Goal: Task Accomplishment & Management: Use online tool/utility

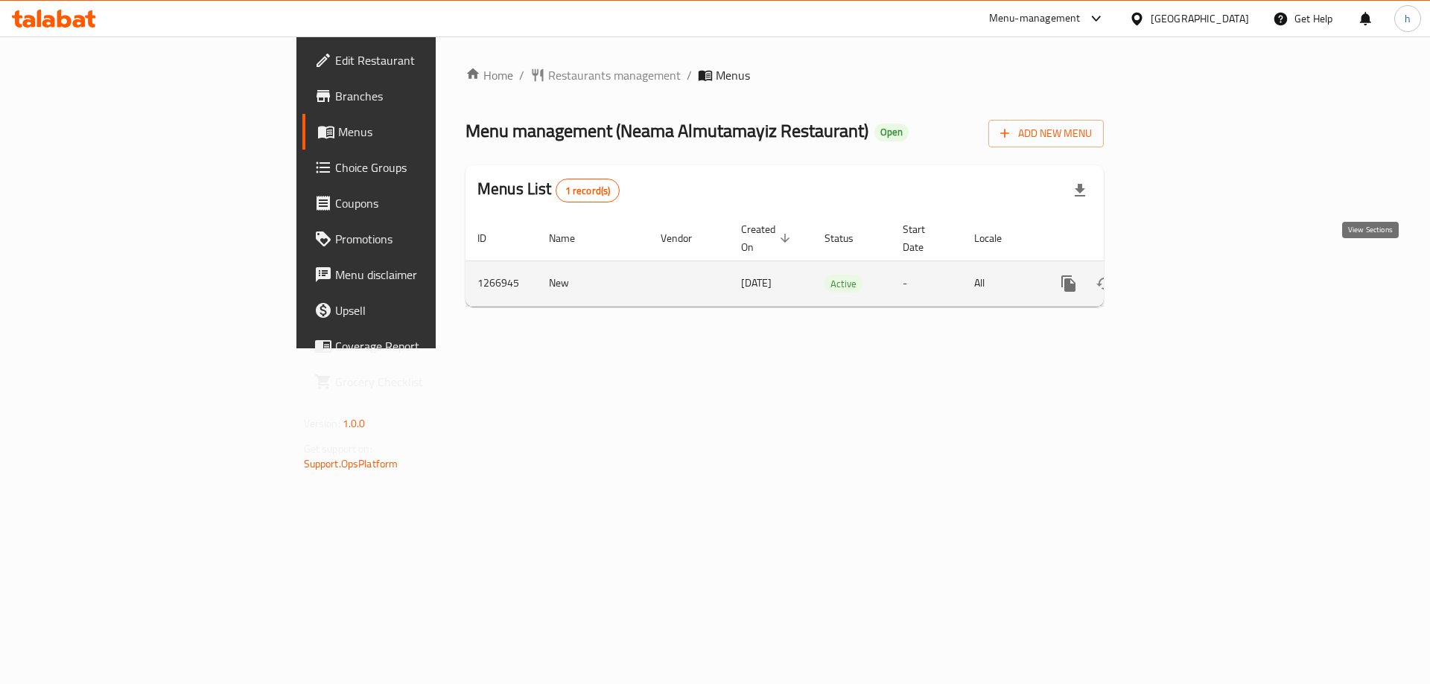
click at [1185, 275] on icon "enhanced table" at bounding box center [1176, 284] width 18 height 18
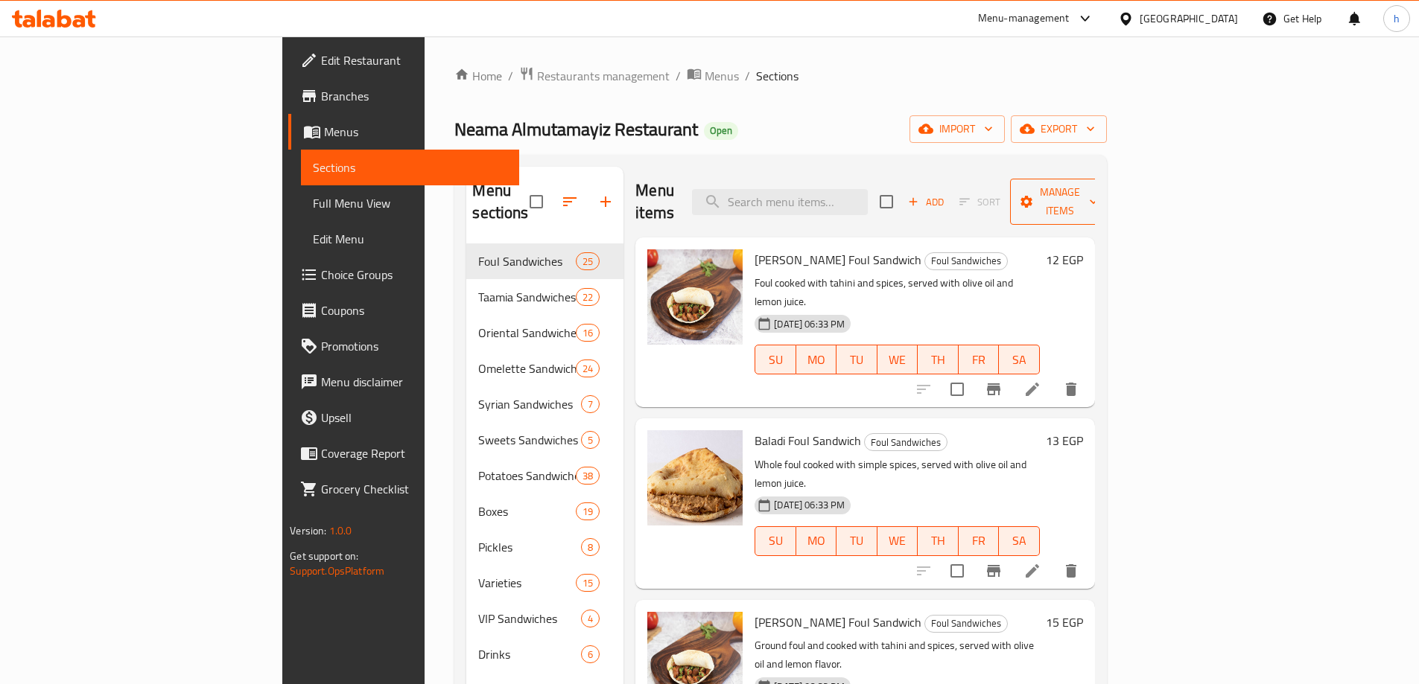
click at [1098, 193] on span "Manage items" at bounding box center [1060, 201] width 76 height 37
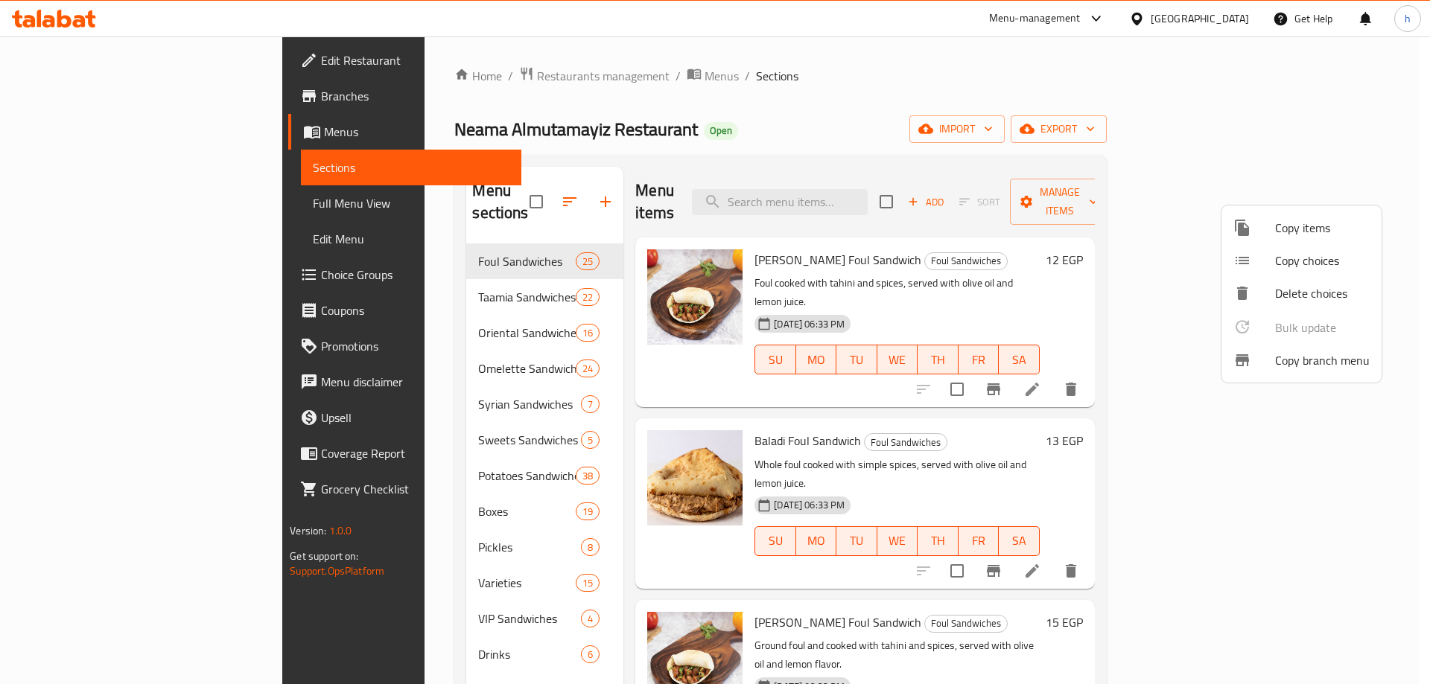
click at [1302, 355] on span "Copy branch menu" at bounding box center [1322, 360] width 95 height 18
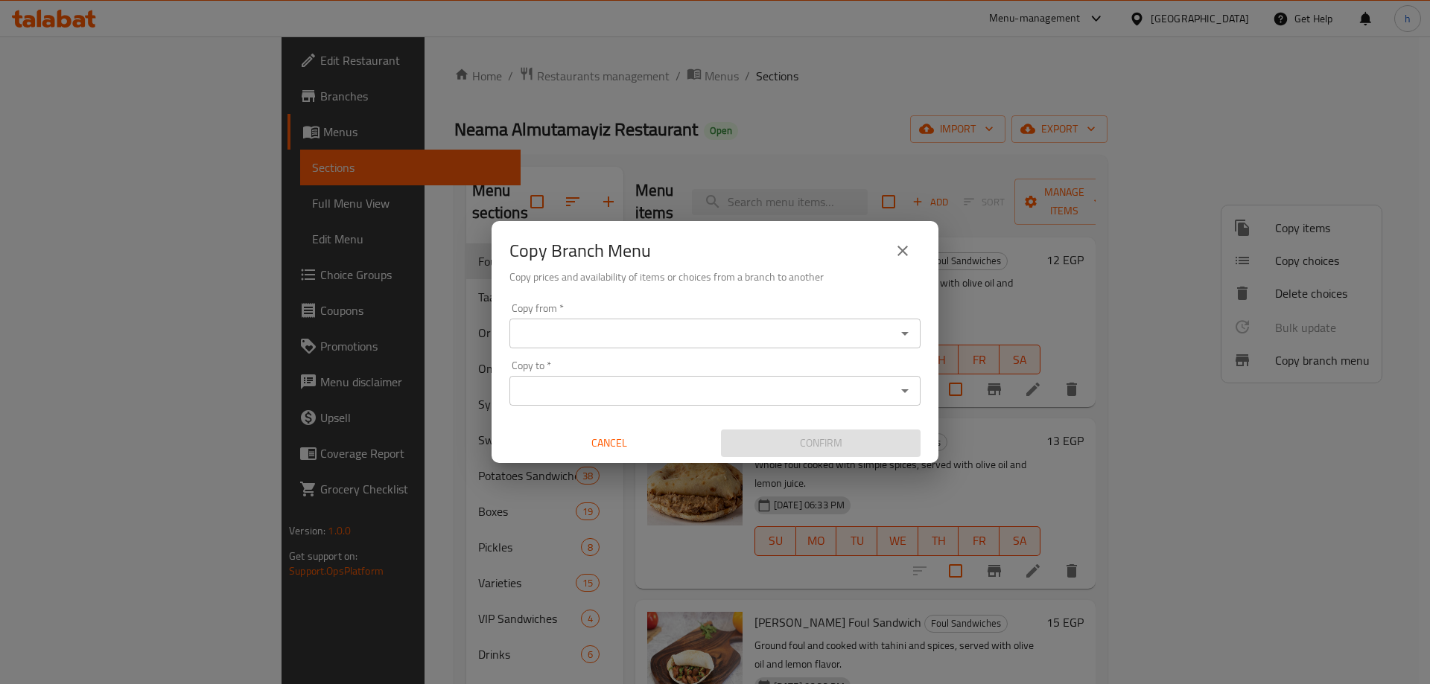
click at [779, 335] on input "Copy from   *" at bounding box center [703, 333] width 378 height 21
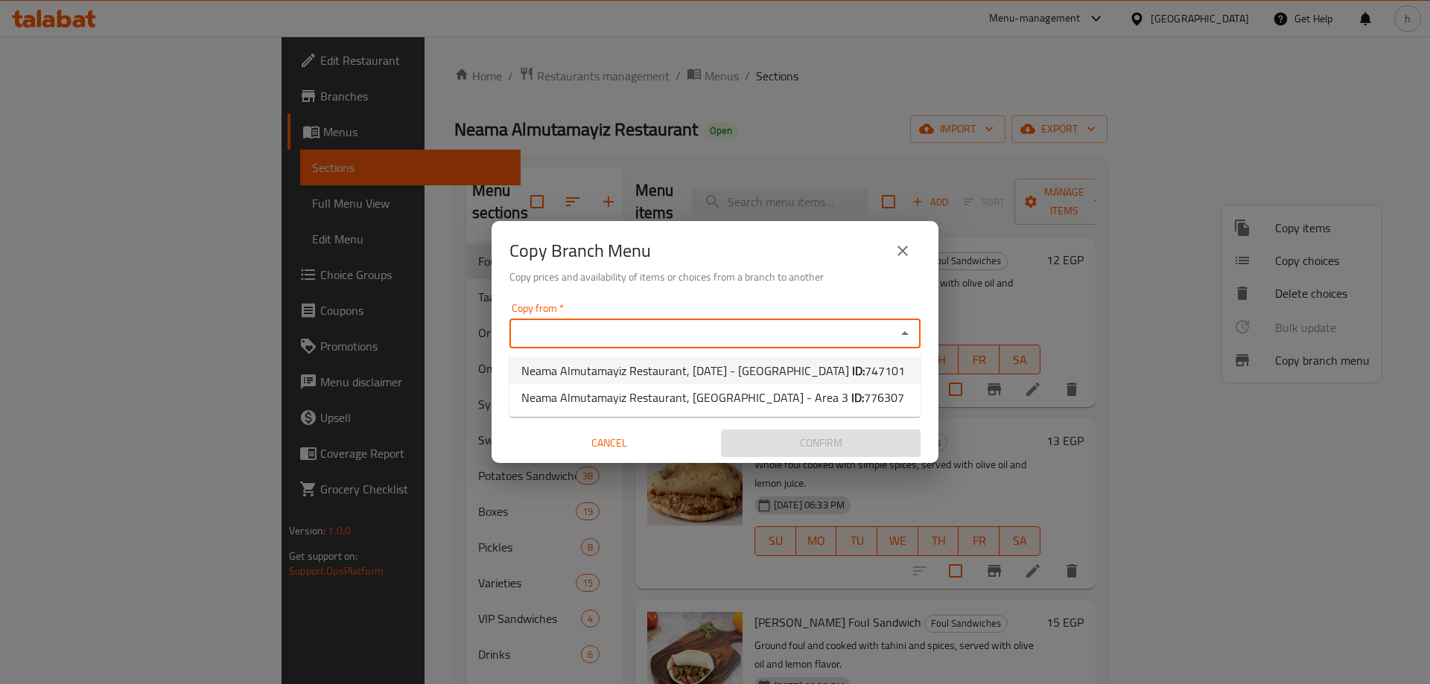
click at [776, 380] on span "Neama Almutamayiz Restaurant, [DATE] - [GEOGRAPHIC_DATA] ID: 747101" at bounding box center [713, 371] width 384 height 18
type input "Neama Almutamayiz Restaurant, [DATE] - [GEOGRAPHIC_DATA]"
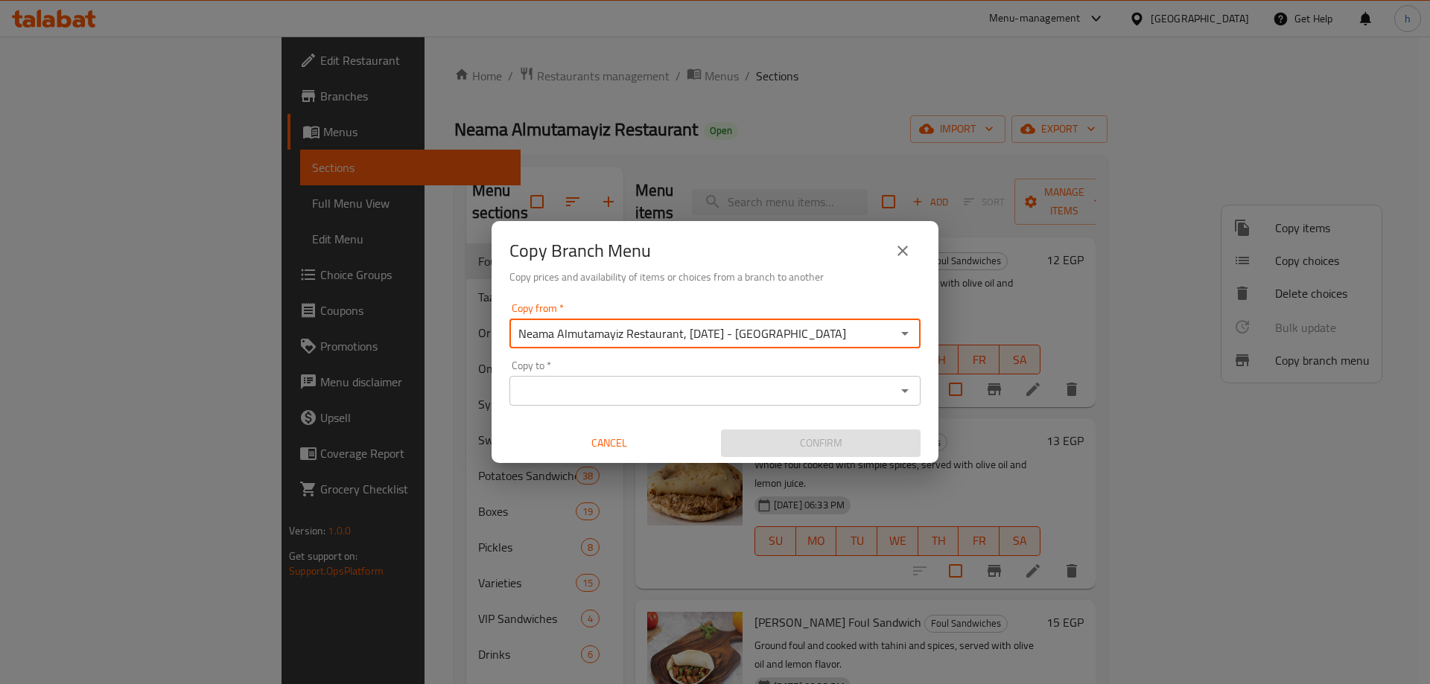
click at [783, 386] on input "Copy to   *" at bounding box center [703, 391] width 378 height 21
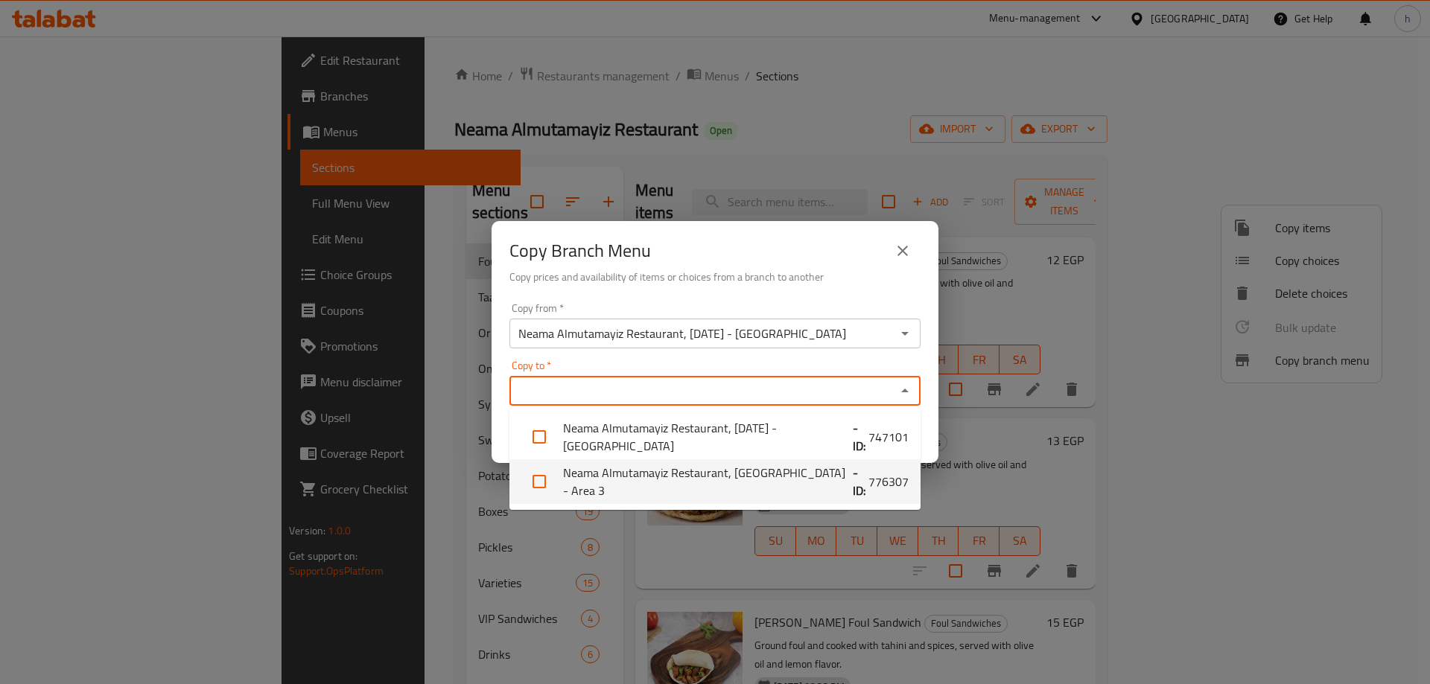
click at [774, 476] on li "Neama Almutamayiz Restaurant, [GEOGRAPHIC_DATA] - Area 3 - ID: 776307" at bounding box center [714, 481] width 411 height 45
checkbox input "true"
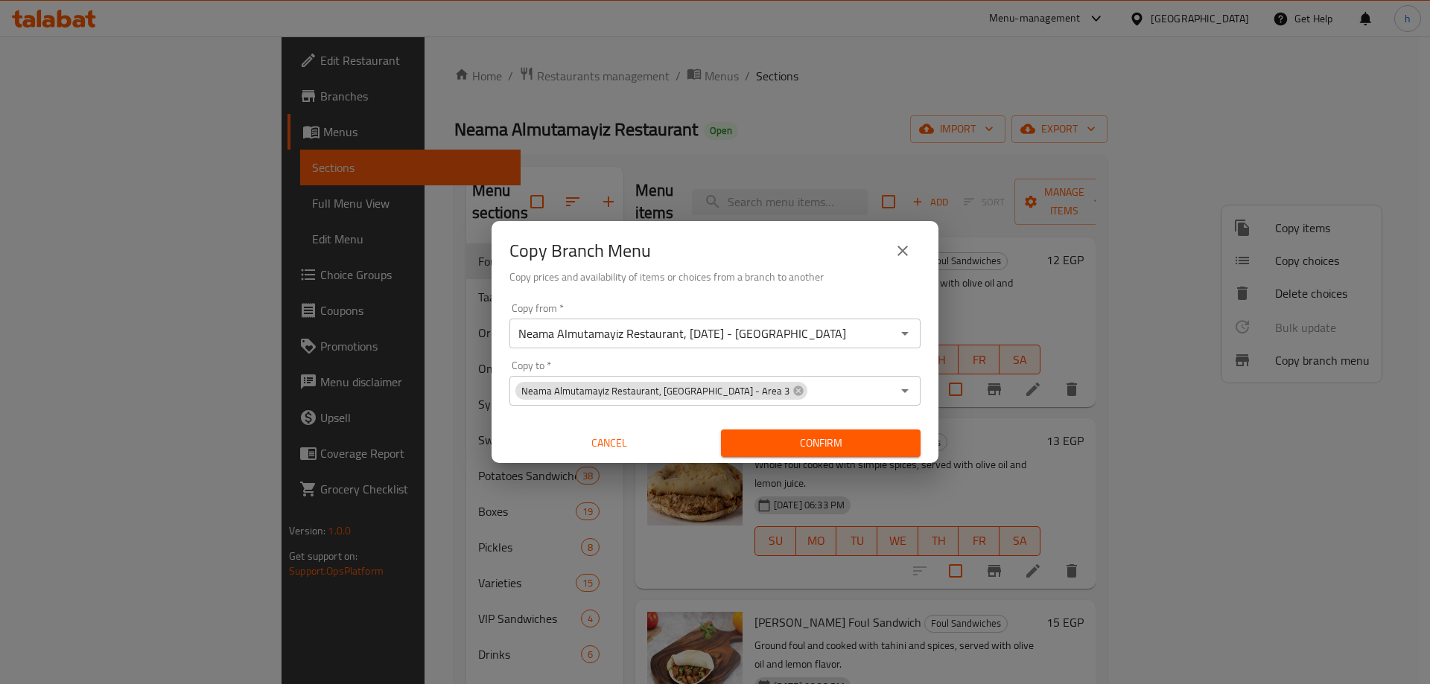
click at [879, 351] on div "Copy from   * Neama Almutamayiz Restaurant, [DATE] - [GEOGRAPHIC_DATA] Copy fro…" at bounding box center [714, 380] width 447 height 166
click at [824, 438] on span "Confirm" at bounding box center [821, 443] width 176 height 19
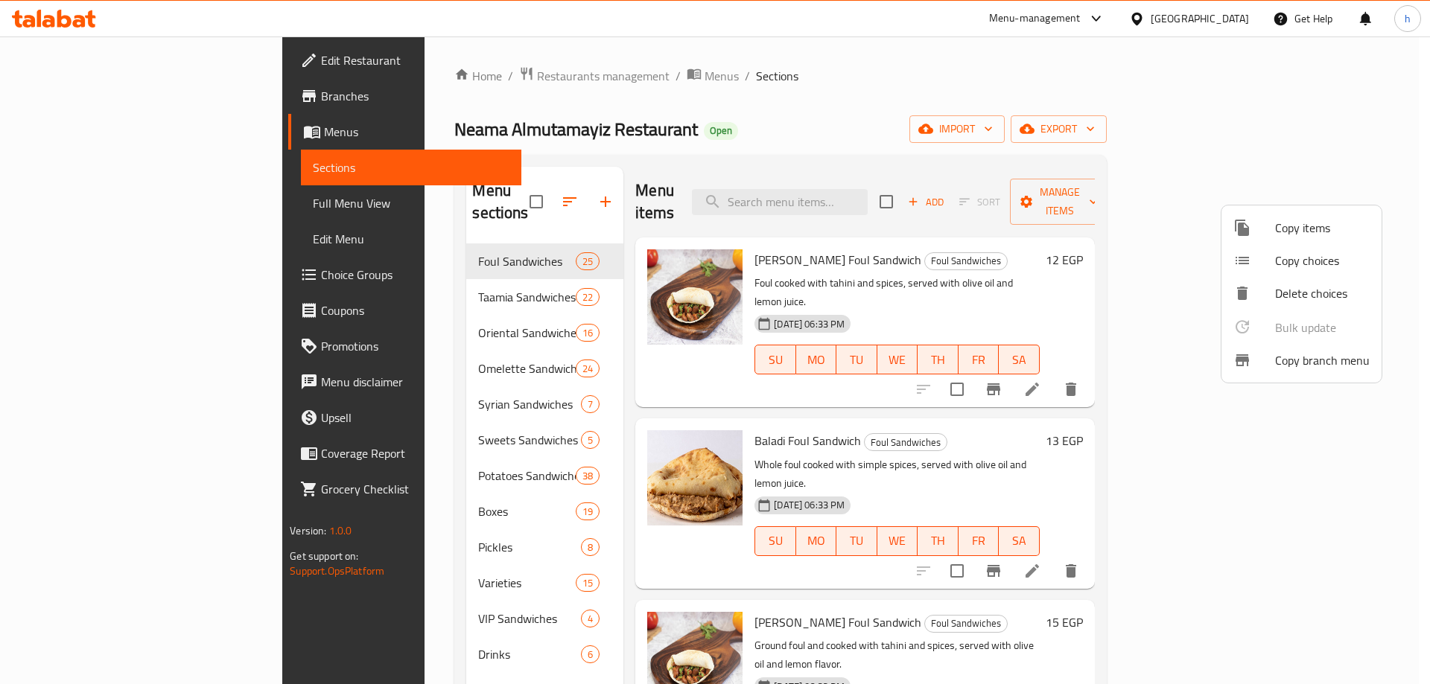
click at [110, 68] on div at bounding box center [715, 342] width 1430 height 684
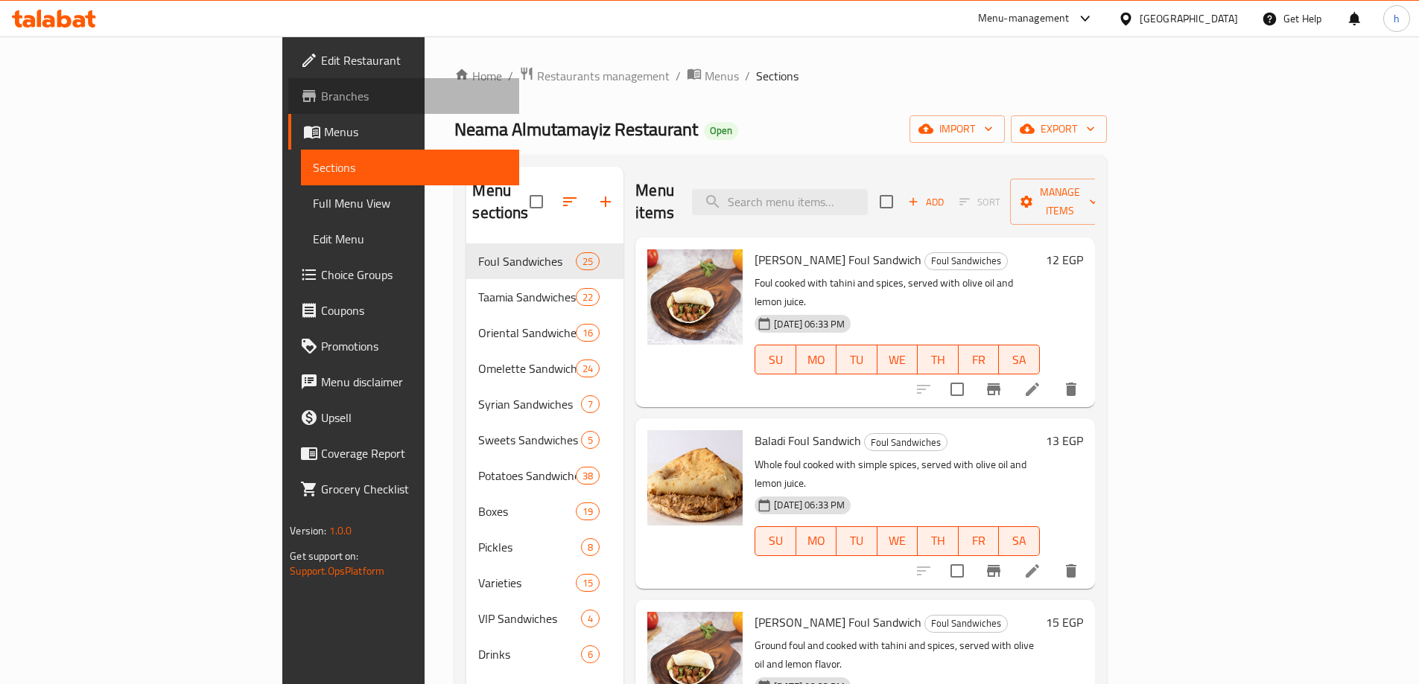
click at [321, 104] on span "Branches" at bounding box center [414, 96] width 186 height 18
